Goal: Navigation & Orientation: Find specific page/section

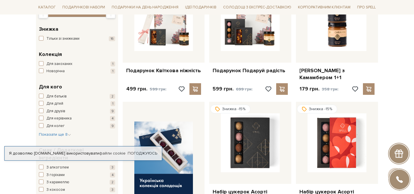
scroll to position [185, 0]
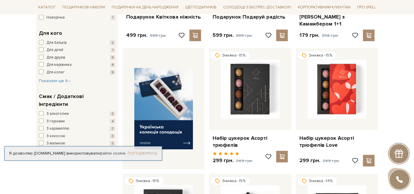
click at [144, 151] on link "Погоджуюсь" at bounding box center [143, 153] width 30 height 5
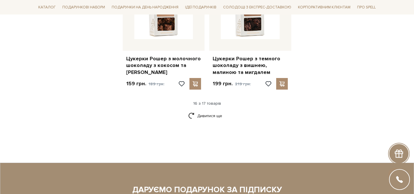
scroll to position [900, 0]
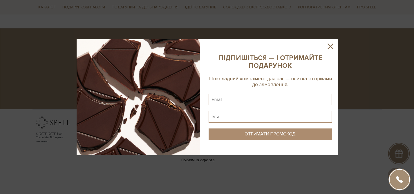
click at [329, 44] on icon at bounding box center [331, 47] width 10 height 10
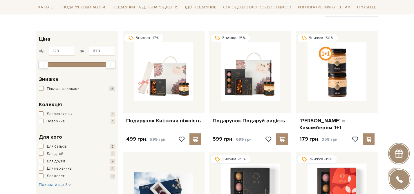
scroll to position [0, 0]
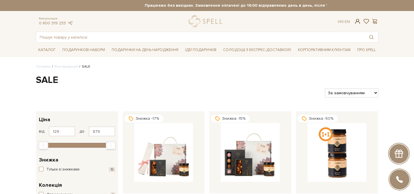
click at [359, 21] on span at bounding box center [357, 21] width 7 height 6
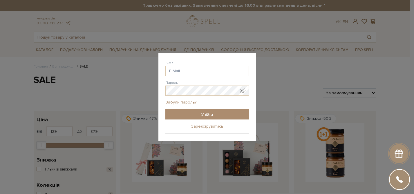
click at [277, 53] on div "Авторизація E-Mail Пароль Забули пароль? Увійти Зареєструватись Забули пароль? …" at bounding box center [207, 97] width 414 height 194
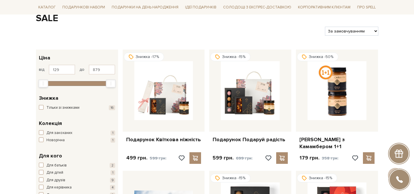
scroll to position [39, 0]
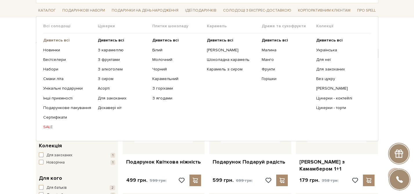
click at [47, 40] on b "Дивитись всі" at bounding box center [56, 40] width 26 height 5
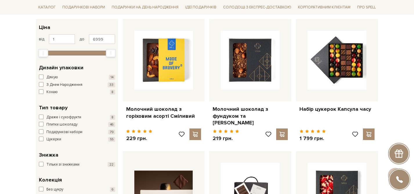
scroll to position [97, 0]
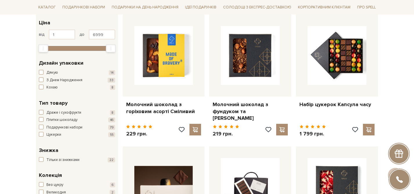
click at [56, 176] on span "Колекція" at bounding box center [50, 176] width 23 height 8
click at [89, 55] on div "Дизайн упаковки Дякую 14 З Днем Народження 33 Кохаю 8" at bounding box center [77, 75] width 82 height 40
drag, startPoint x: 85, startPoint y: 65, endPoint x: 28, endPoint y: 64, distance: 57.5
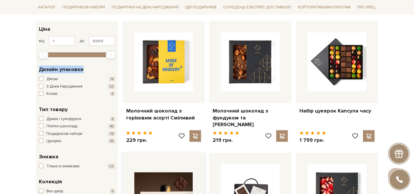
scroll to position [0, 0]
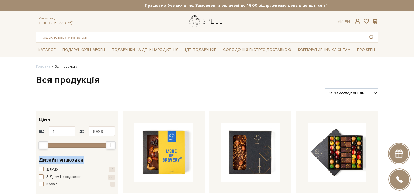
click at [196, 25] on link "logo" at bounding box center [207, 21] width 36 height 12
